Goal: Information Seeking & Learning: Find contact information

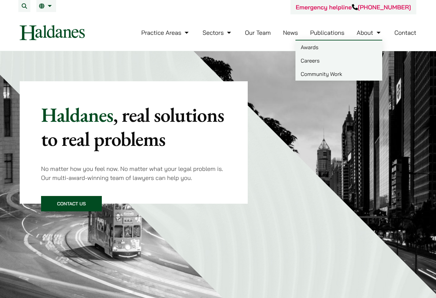
click at [305, 34] on link "Contact" at bounding box center [406, 33] width 22 height 8
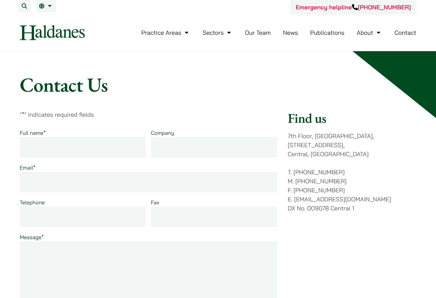
click at [259, 34] on link "Our Team" at bounding box center [258, 33] width 26 height 8
click at [263, 32] on link "Our Team" at bounding box center [258, 33] width 26 height 8
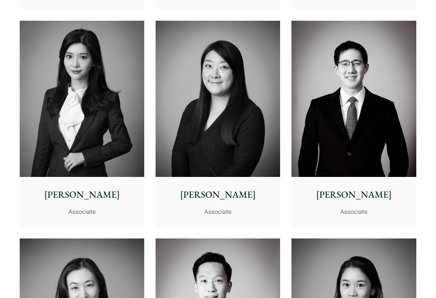
scroll to position [1956, 0]
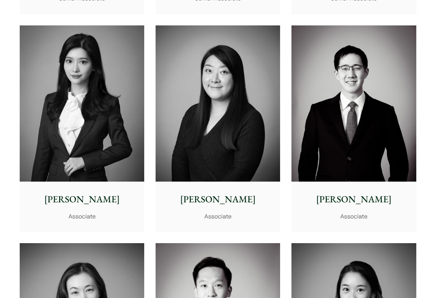
click at [242, 127] on img at bounding box center [218, 103] width 125 height 156
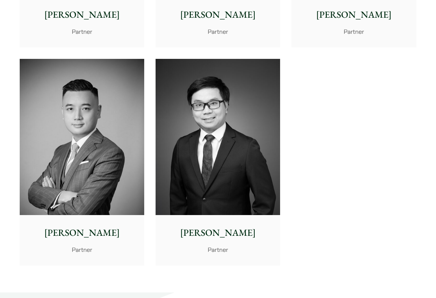
scroll to position [1437, 0]
click at [233, 159] on img at bounding box center [218, 136] width 125 height 156
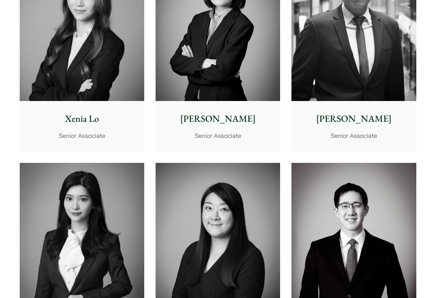
scroll to position [1889, 0]
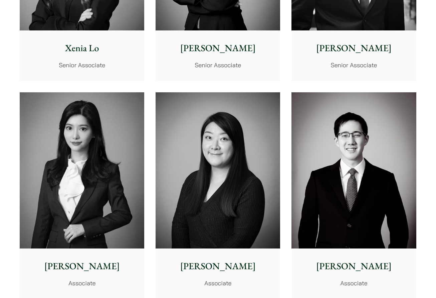
click at [178, 168] on img at bounding box center [218, 170] width 125 height 156
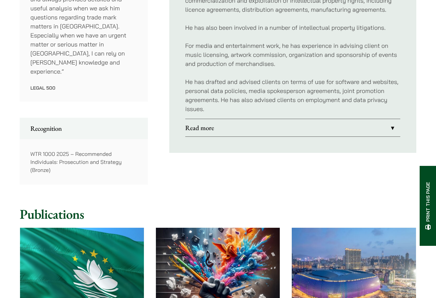
scroll to position [434, 0]
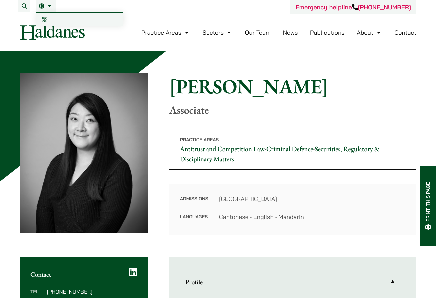
click at [48, 5] on link "EN" at bounding box center [46, 5] width 14 height 5
click at [47, 20] on span "繁" at bounding box center [44, 19] width 5 height 7
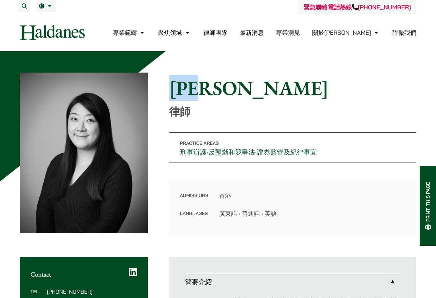
drag, startPoint x: 168, startPoint y: 84, endPoint x: 252, endPoint y: 88, distance: 83.3
click at [252, 88] on div "Home » Lawyers » [PERSON_NAME] [PERSON_NAME] 律師 Practice Areas 刑事辯護 • 反壟斷和競爭法 •…" at bounding box center [218, 154] width 397 height 163
click at [252, 88] on h1 "[PERSON_NAME]" at bounding box center [292, 88] width 247 height 24
drag, startPoint x: 238, startPoint y: 87, endPoint x: 172, endPoint y: 87, distance: 65.8
click at [172, 87] on h1 "[PERSON_NAME]" at bounding box center [292, 88] width 247 height 24
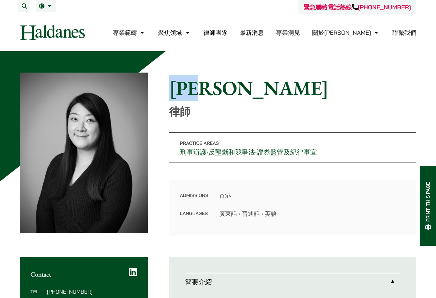
click at [172, 87] on h1 "[PERSON_NAME]" at bounding box center [292, 88] width 247 height 24
drag, startPoint x: 172, startPoint y: 87, endPoint x: 248, endPoint y: 88, distance: 75.9
click at [248, 88] on h1 "[PERSON_NAME]" at bounding box center [292, 88] width 247 height 24
drag, startPoint x: 205, startPoint y: 105, endPoint x: 168, endPoint y: 109, distance: 37.3
click at [168, 109] on div "Home » Lawyers » [PERSON_NAME] [PERSON_NAME] 律師 Practice Areas 刑事辯護 • 反壟斷和競爭法 •…" at bounding box center [218, 154] width 397 height 163
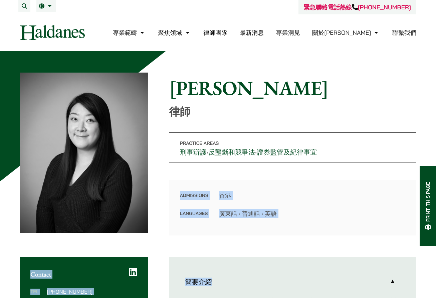
drag, startPoint x: 177, startPoint y: 192, endPoint x: 346, endPoint y: 238, distance: 174.7
click at [311, 232] on div "Admissions 香港 Languages 廣東話 • 普通話 • 英語" at bounding box center [292, 207] width 247 height 55
click at [167, 195] on div "Home » Lawyers » [PERSON_NAME] [PERSON_NAME] 律師 Practice Areas 刑事辯護 • 反壟斷和競爭法 •…" at bounding box center [218, 154] width 397 height 163
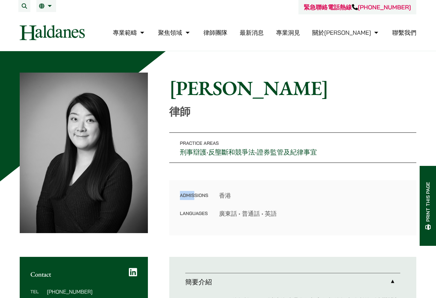
drag, startPoint x: 175, startPoint y: 196, endPoint x: 195, endPoint y: 196, distance: 20.1
click at [195, 196] on div "Admissions 香港 Languages 廣東話 • 普通話 • 英語" at bounding box center [292, 207] width 247 height 55
drag, startPoint x: 177, startPoint y: 212, endPoint x: 213, endPoint y: 214, distance: 36.2
click at [213, 214] on div "Admissions 香港 Languages 廣東話 • 普通話 • 英語" at bounding box center [292, 207] width 247 height 55
click at [213, 214] on dl "Admissions 香港 Languages 廣東話 • 普通話 • 英語" at bounding box center [293, 204] width 226 height 27
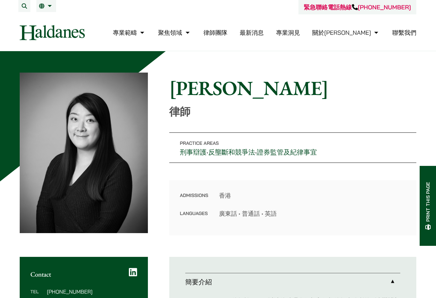
drag, startPoint x: 220, startPoint y: 214, endPoint x: 310, endPoint y: 221, distance: 90.8
click at [310, 221] on div "Admissions 香港 Languages 廣東話 • 普通話 • 英語" at bounding box center [292, 207] width 247 height 55
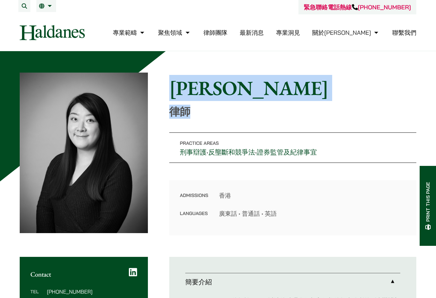
drag, startPoint x: 197, startPoint y: 116, endPoint x: 140, endPoint y: 78, distance: 68.9
click at [141, 77] on div "Home » Lawyers » [PERSON_NAME] [PERSON_NAME] 律師 Practice Areas 刑事辯護 • 反壟斷和競爭法 •…" at bounding box center [218, 154] width 397 height 163
click at [220, 109] on p "律師" at bounding box center [292, 111] width 247 height 13
